Goal: Browse casually: Explore the website without a specific task or goal

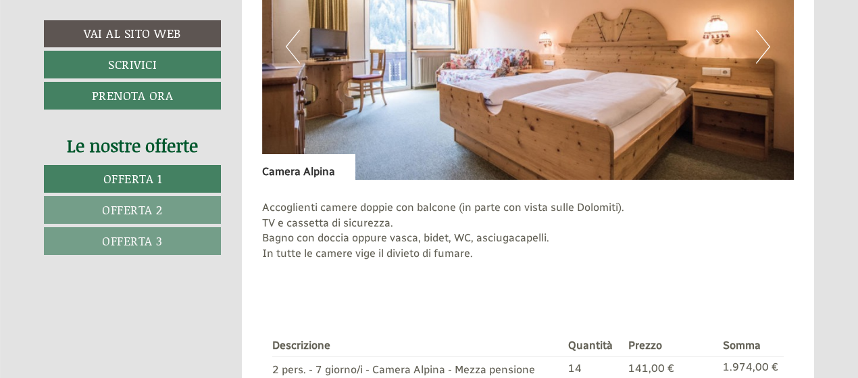
scroll to position [878, 0]
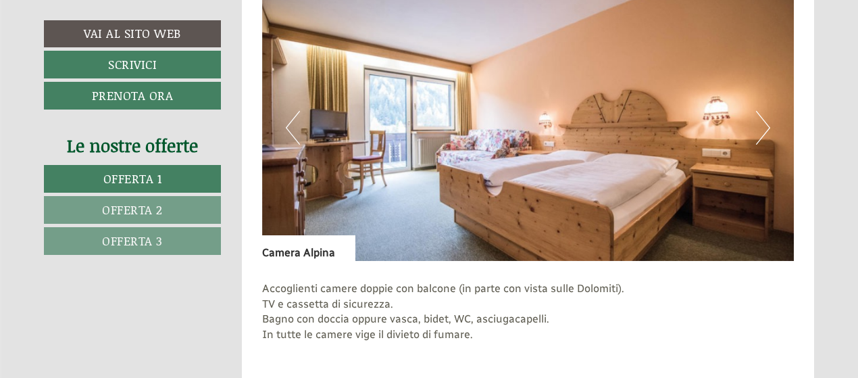
click at [765, 126] on button "Next" at bounding box center [763, 128] width 14 height 34
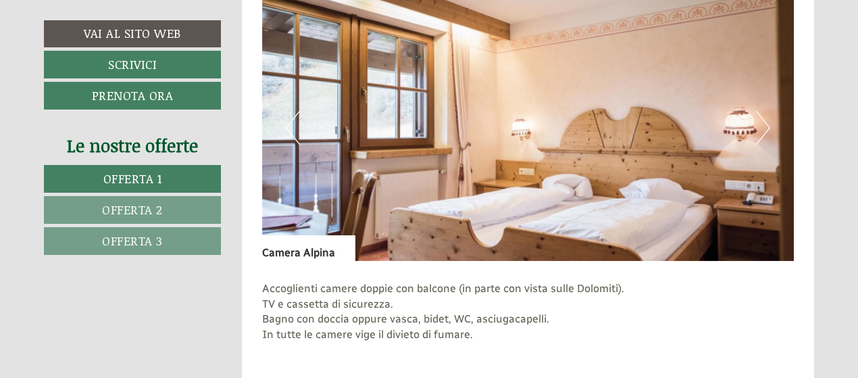
click at [765, 126] on button "Next" at bounding box center [763, 128] width 14 height 34
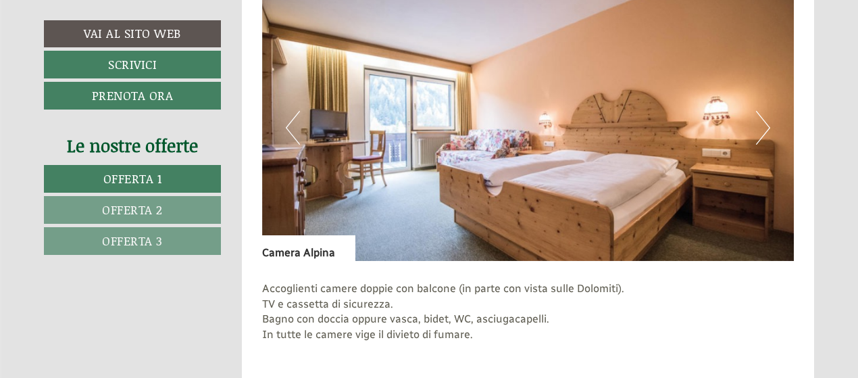
click at [765, 126] on button "Next" at bounding box center [763, 128] width 14 height 34
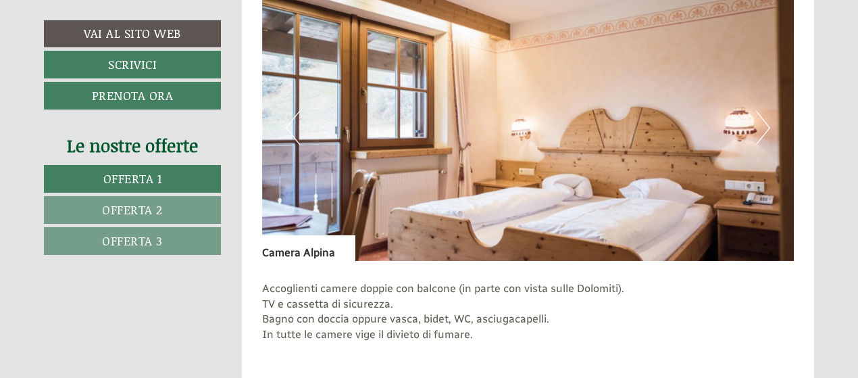
click at [765, 126] on button "Next" at bounding box center [763, 128] width 14 height 34
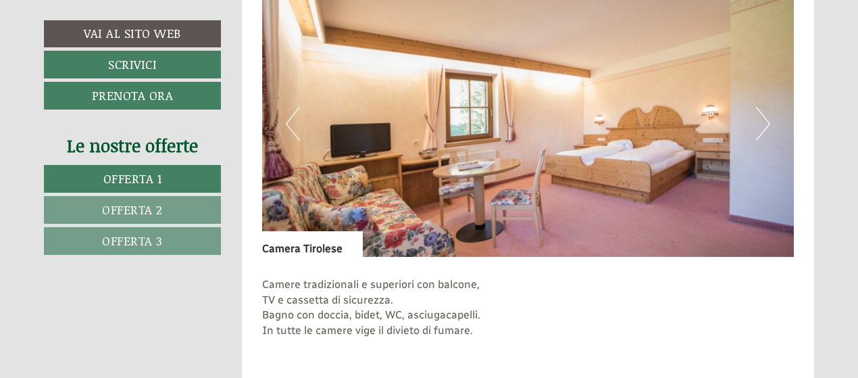
scroll to position [1689, 0]
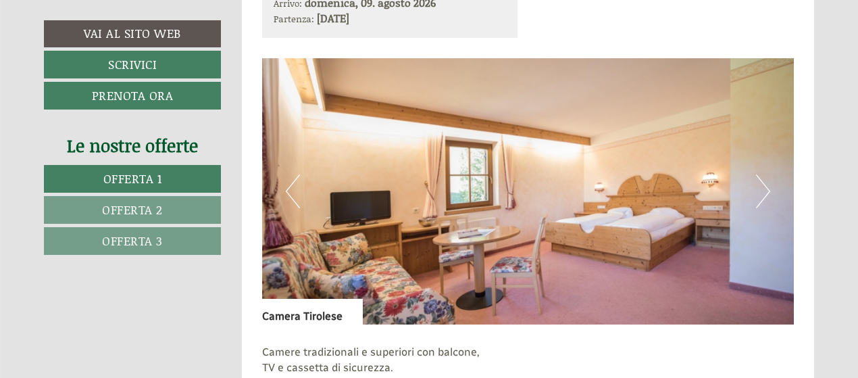
click at [761, 192] on button "Next" at bounding box center [763, 191] width 14 height 34
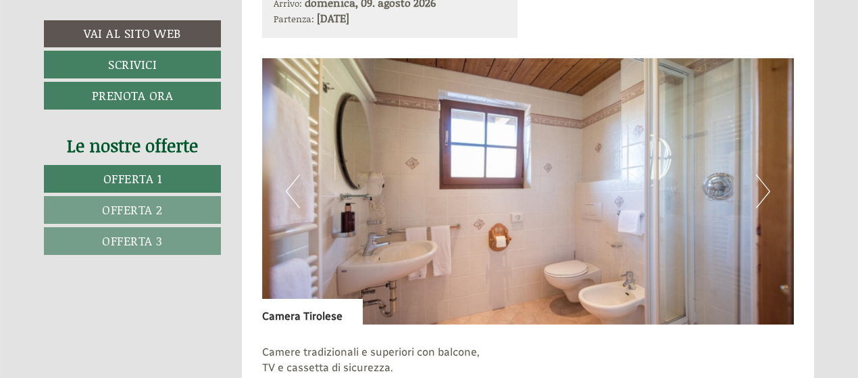
click at [761, 192] on button "Next" at bounding box center [763, 191] width 14 height 34
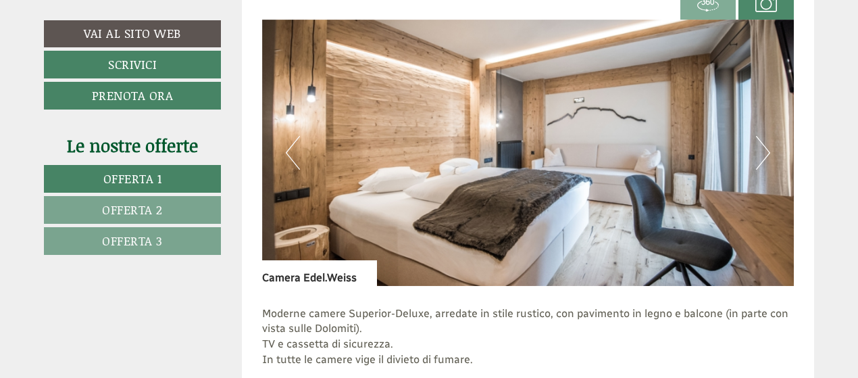
scroll to position [2635, 0]
click at [768, 152] on button "Next" at bounding box center [763, 153] width 14 height 34
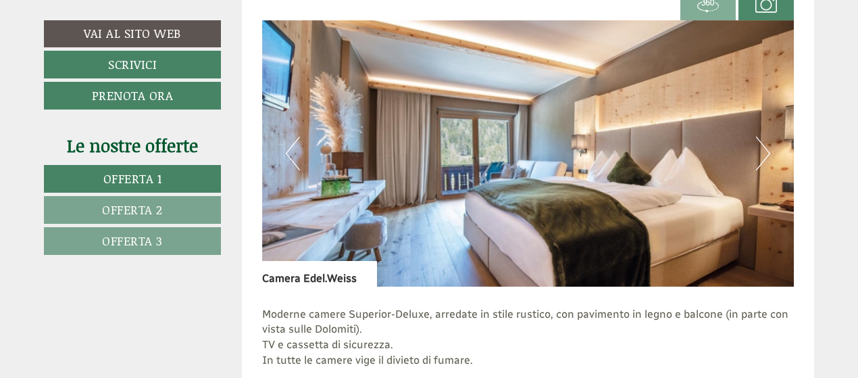
click at [768, 152] on button "Next" at bounding box center [763, 153] width 14 height 34
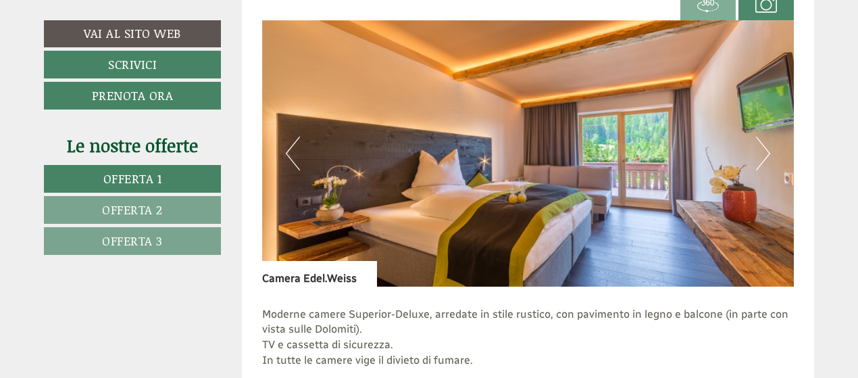
click at [768, 152] on button "Next" at bounding box center [763, 153] width 14 height 34
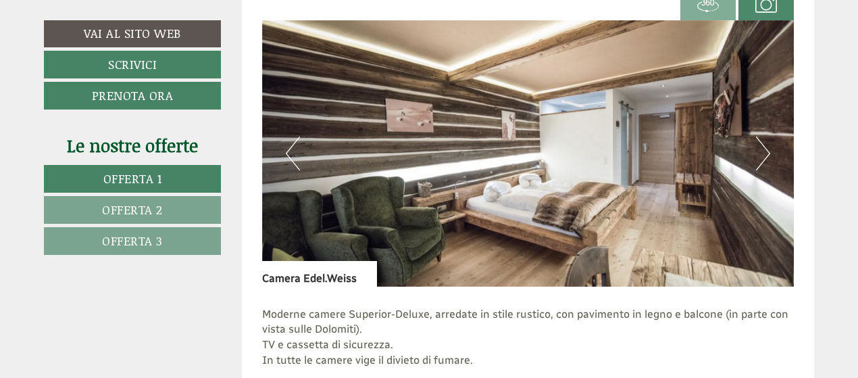
click at [768, 152] on button "Next" at bounding box center [763, 153] width 14 height 34
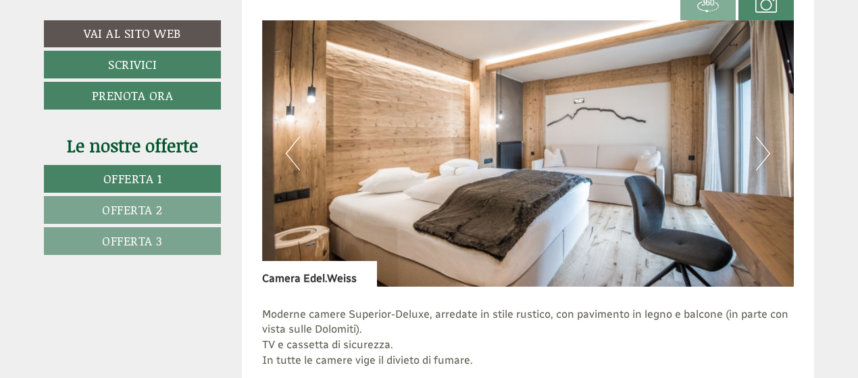
click at [768, 152] on button "Next" at bounding box center [763, 153] width 14 height 34
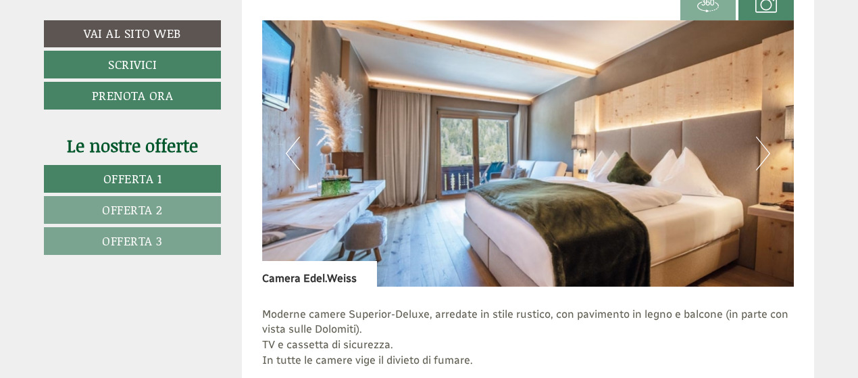
click at [768, 152] on button "Next" at bounding box center [763, 153] width 14 height 34
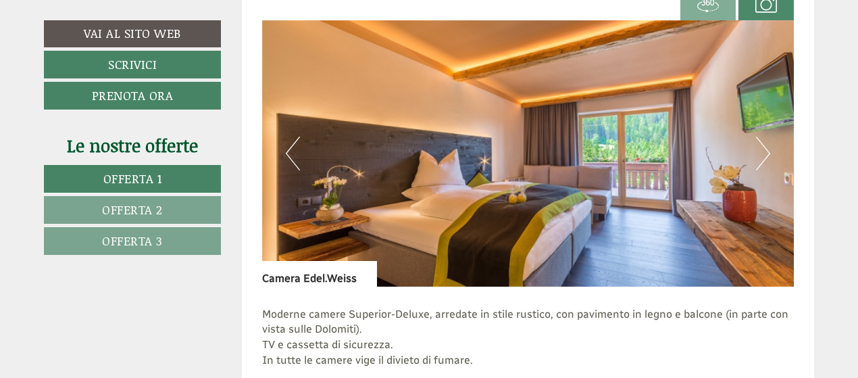
click at [768, 152] on button "Next" at bounding box center [763, 153] width 14 height 34
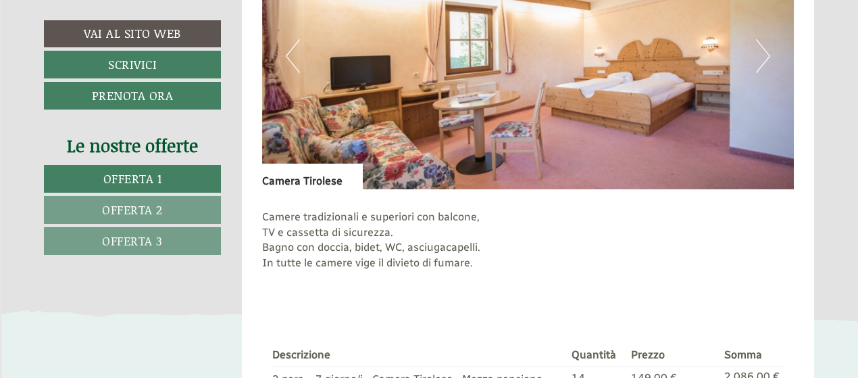
scroll to position [1689, 0]
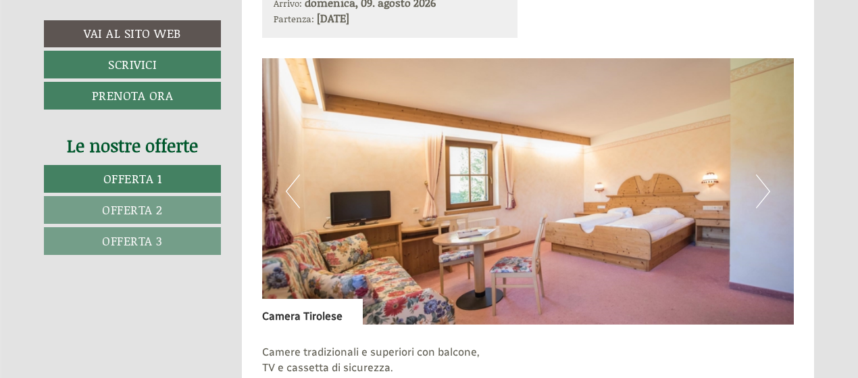
click at [766, 189] on button "Next" at bounding box center [763, 191] width 14 height 34
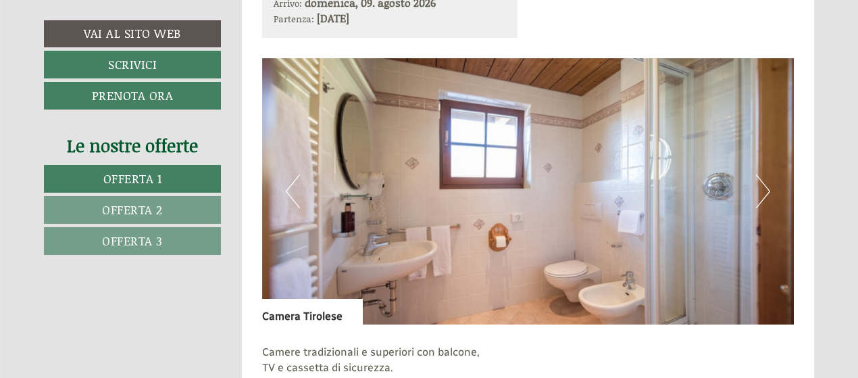
click at [766, 189] on button "Next" at bounding box center [763, 191] width 14 height 34
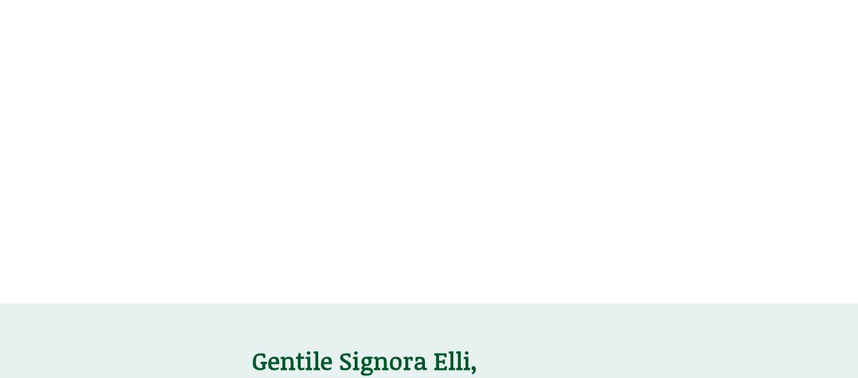
scroll to position [270, 0]
